Goal: Task Accomplishment & Management: Complete application form

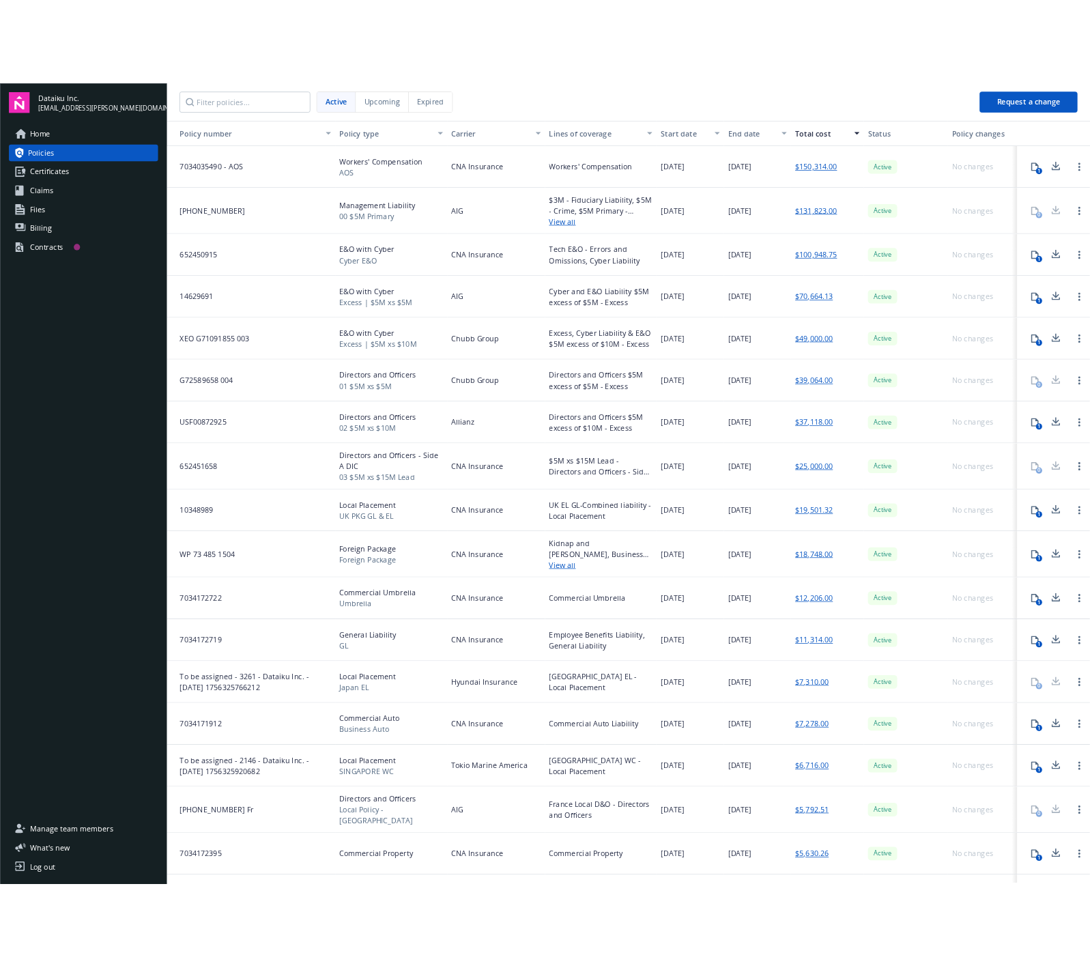
scroll to position [36, 0]
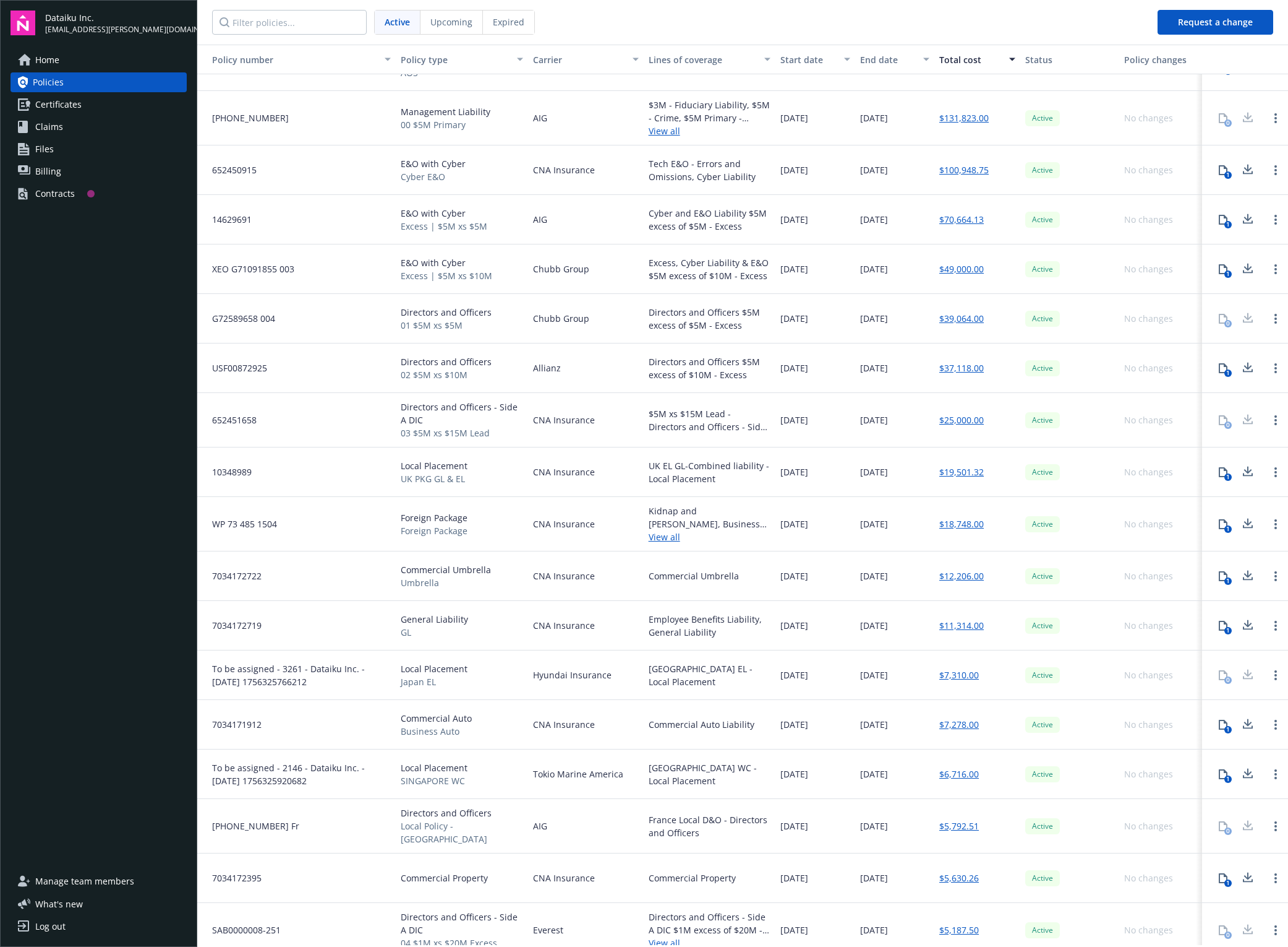
click at [56, 194] on div "Contracts" at bounding box center [55, 194] width 40 height 20
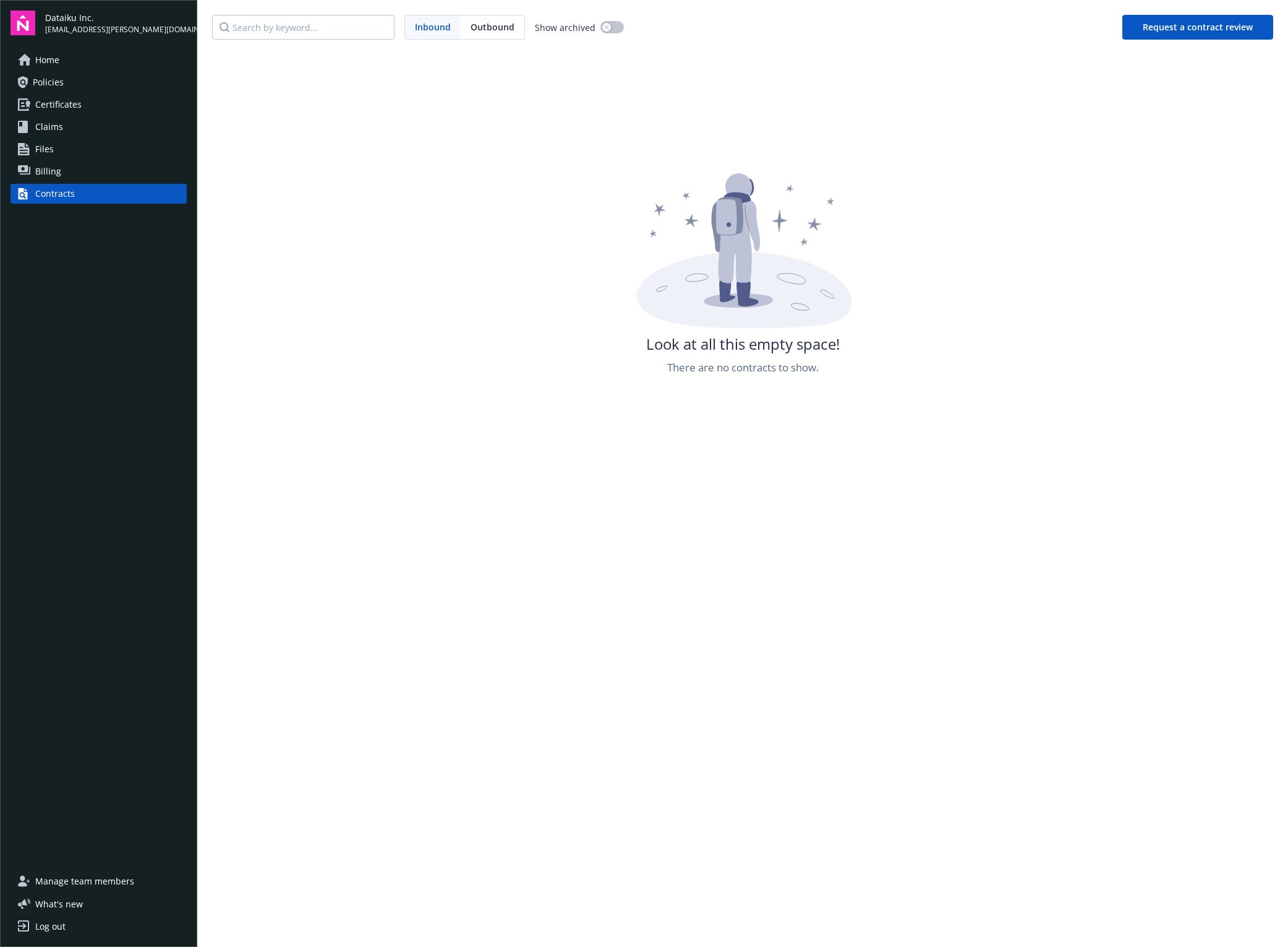
click at [1153, 26] on button "Request a contract review" at bounding box center [1197, 26] width 151 height 24
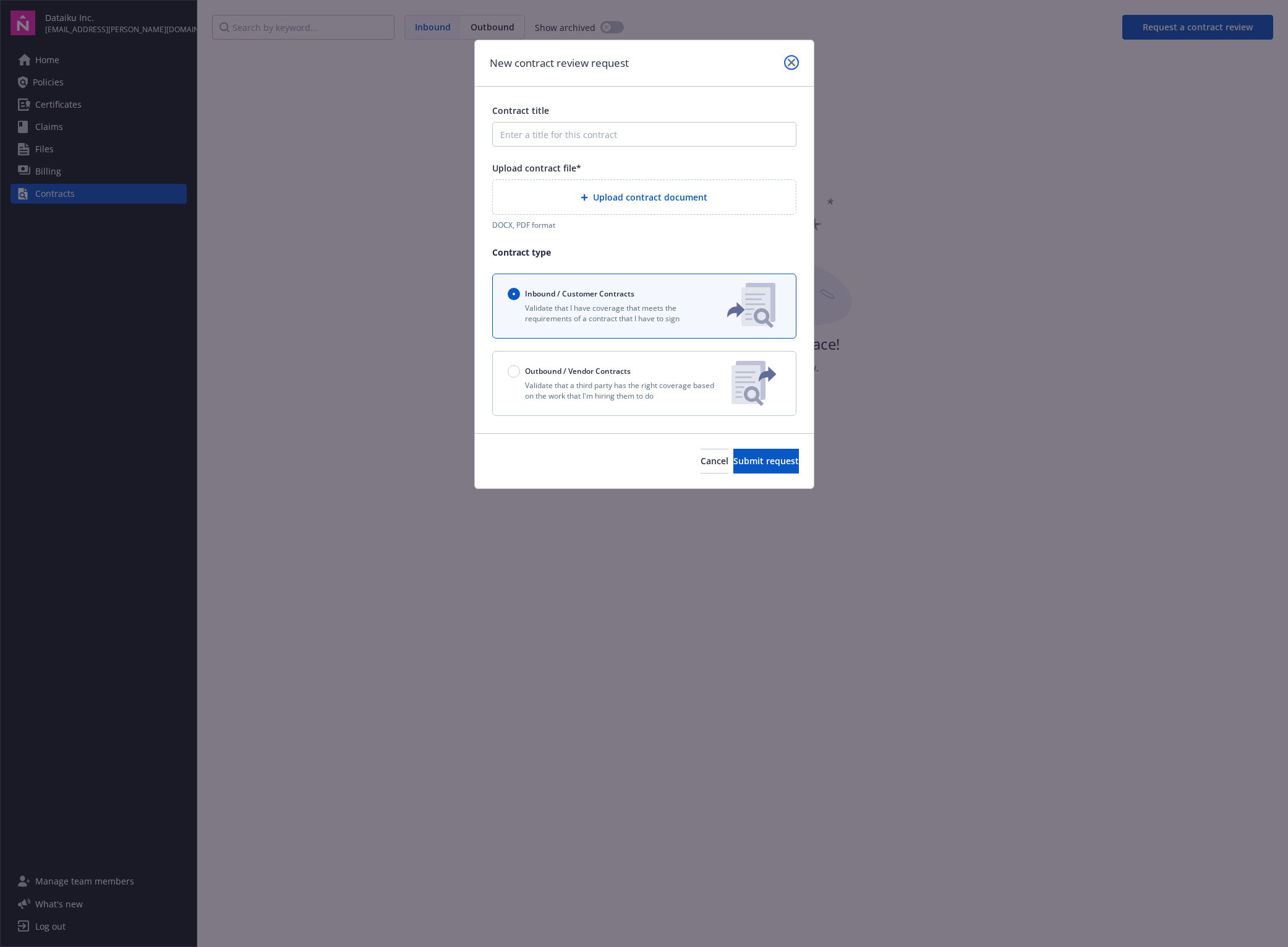
click at [789, 63] on icon "close" at bounding box center [792, 63] width 7 height 7
